Goal: Information Seeking & Learning: Find specific fact

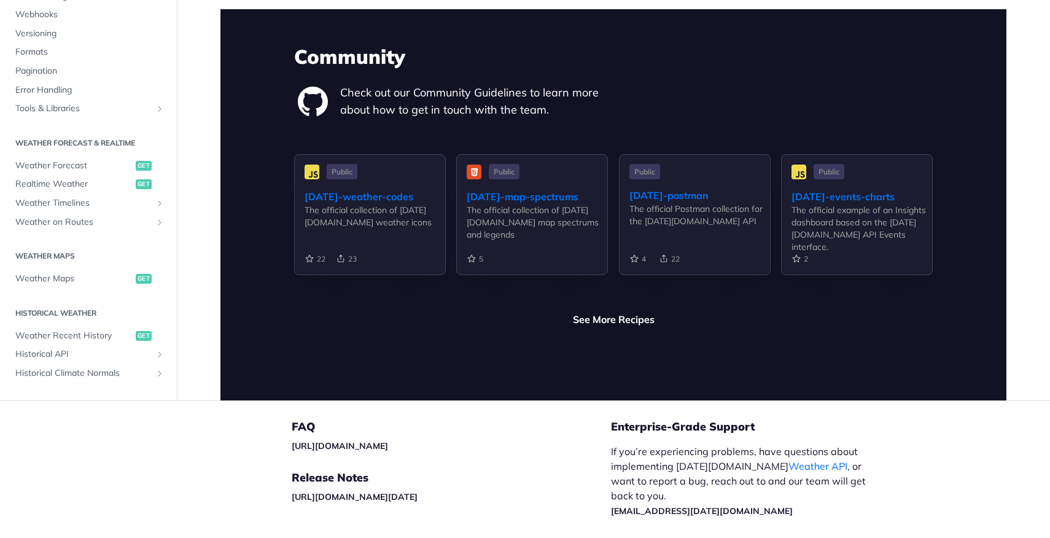
scroll to position [2931, 0]
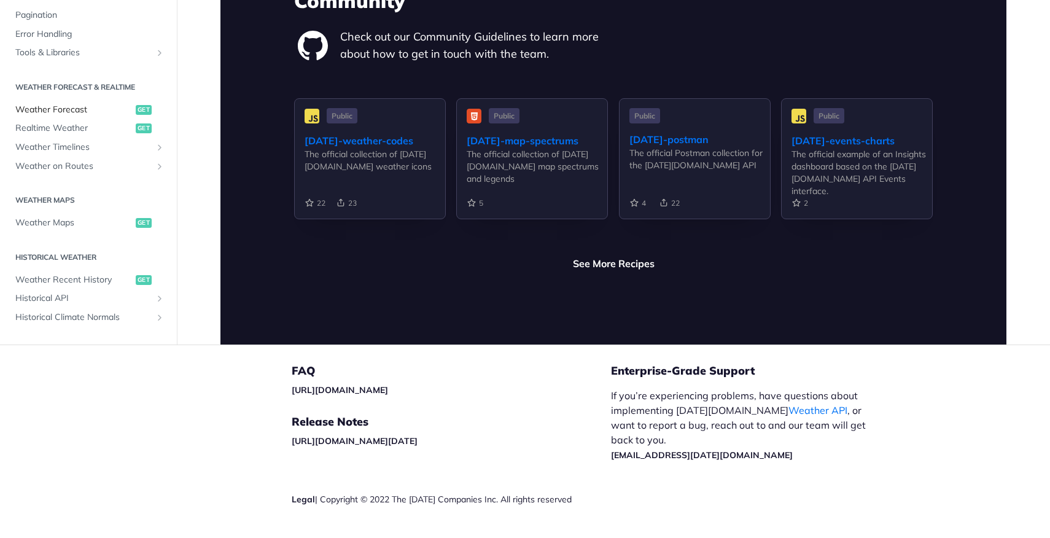
click at [77, 104] on span "Weather Forecast" at bounding box center [73, 110] width 117 height 12
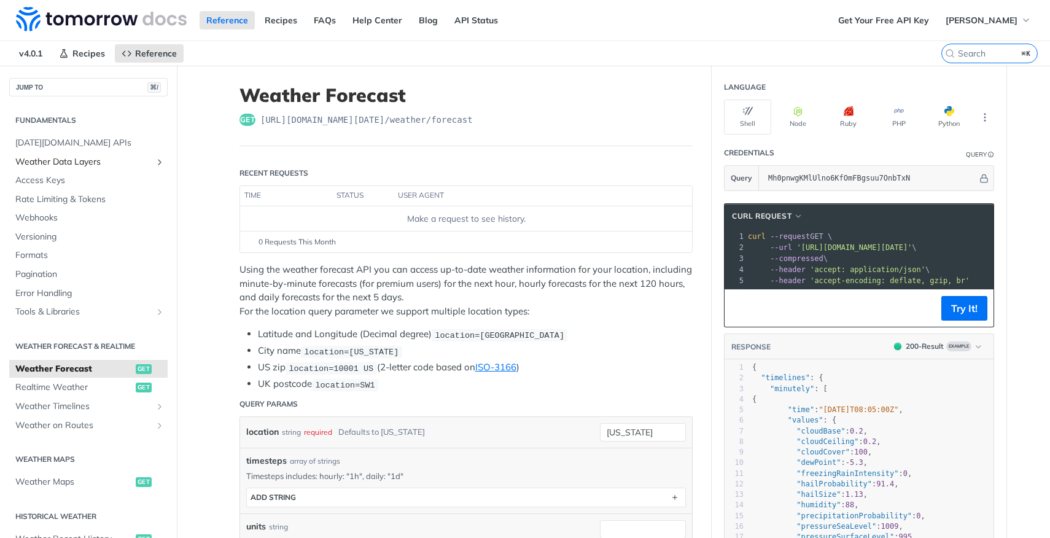
click at [61, 160] on span "Weather Data Layers" at bounding box center [83, 162] width 136 height 12
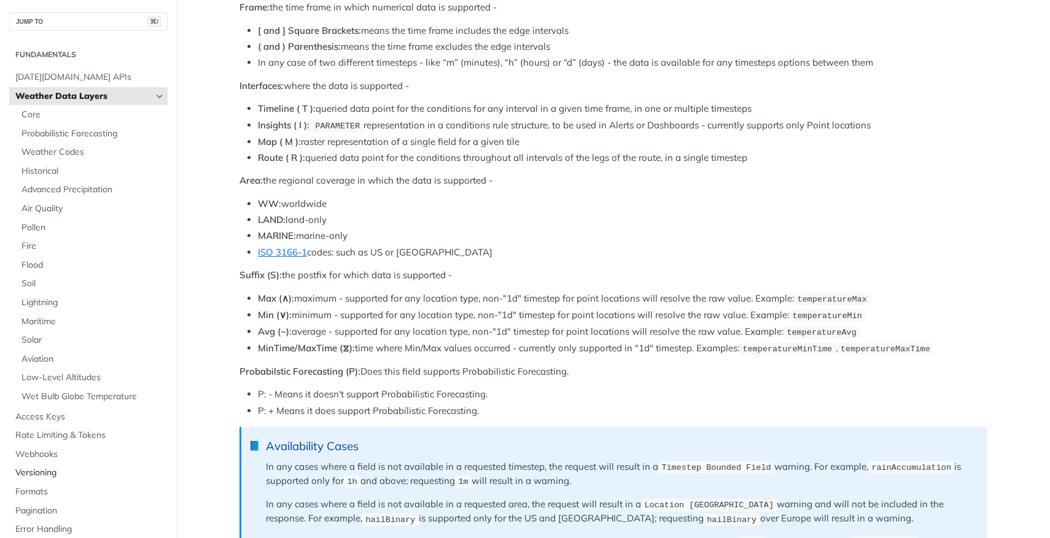
scroll to position [514, 0]
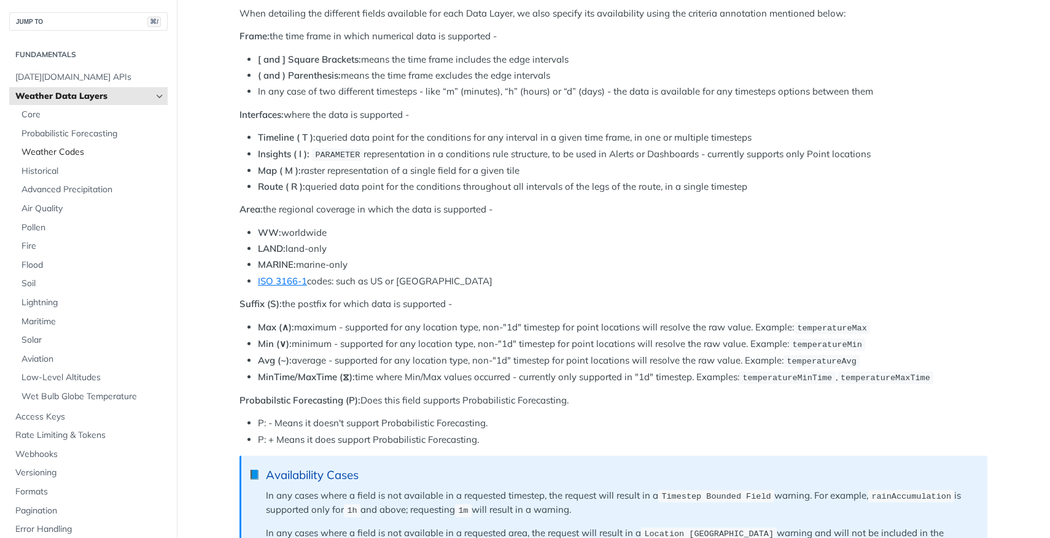
click at [77, 149] on span "Weather Codes" at bounding box center [92, 152] width 143 height 12
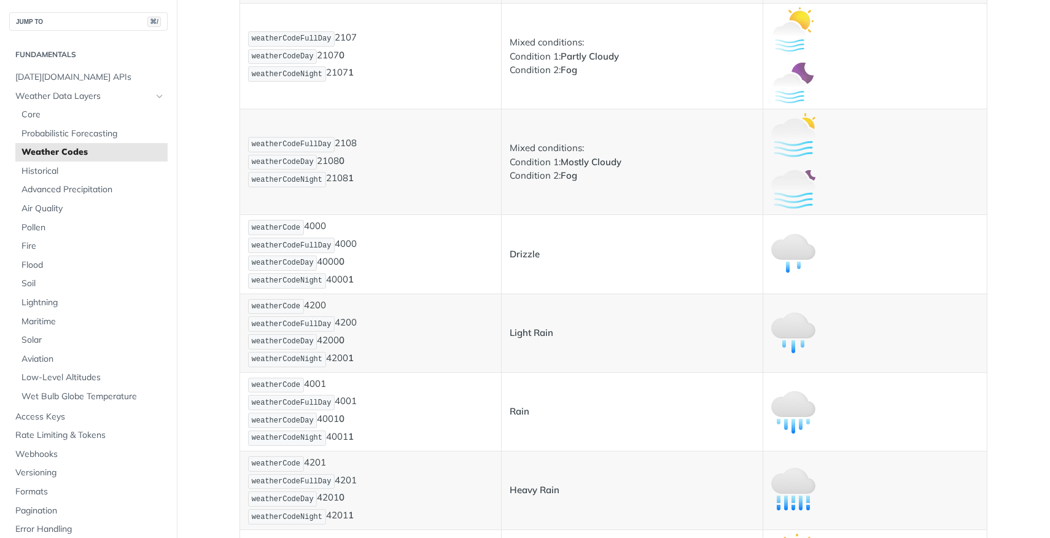
scroll to position [1167, 0]
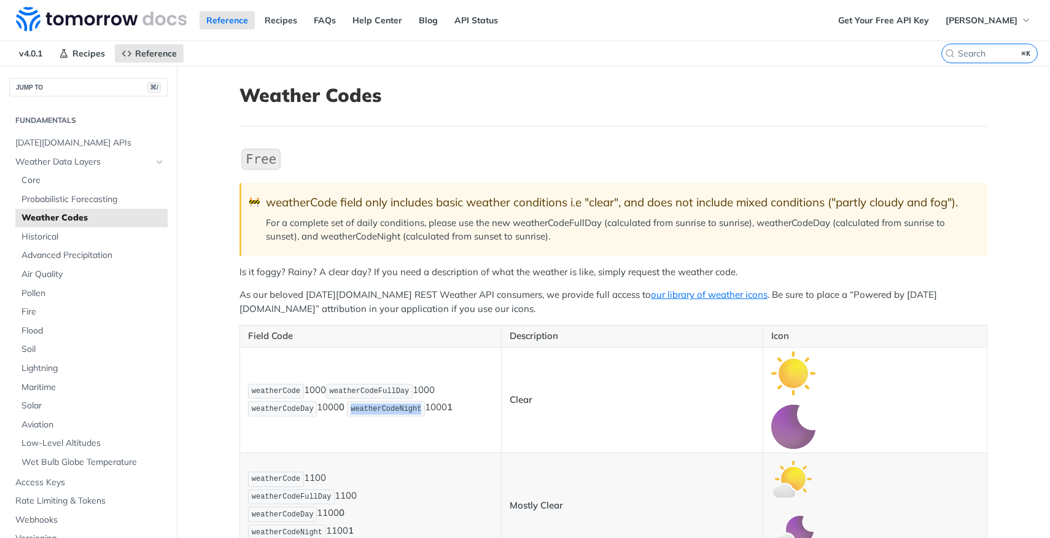
drag, startPoint x: 355, startPoint y: 407, endPoint x: 424, endPoint y: 415, distance: 69.8
click at [424, 415] on code "weatherCodeNight" at bounding box center [386, 408] width 78 height 15
copy span "weatherCodeNight"
